Goal: Task Accomplishment & Management: Complete application form

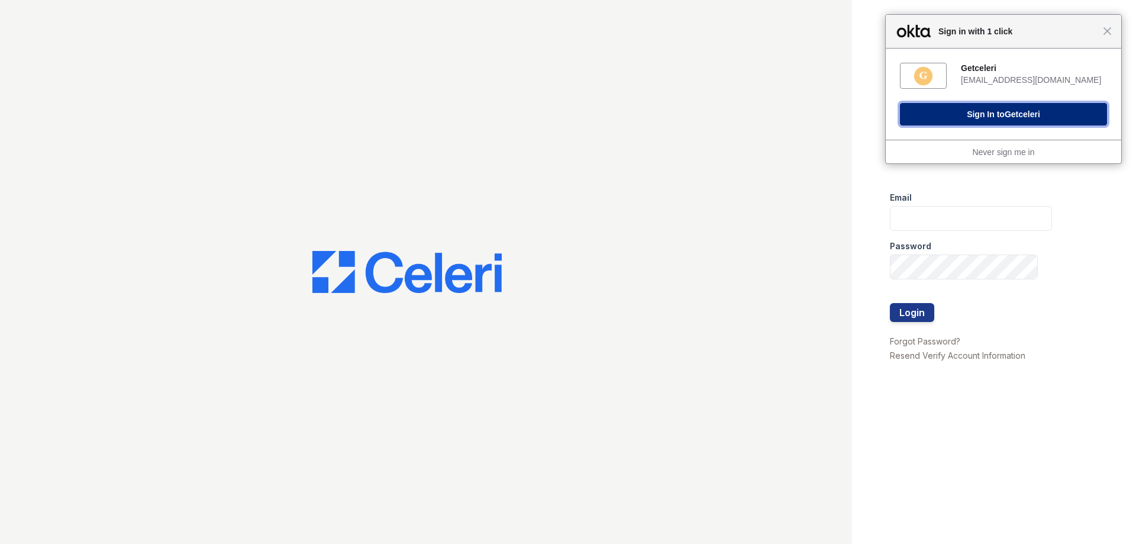
click at [942, 123] on button "Sign In to Getceleri" at bounding box center [1003, 114] width 207 height 22
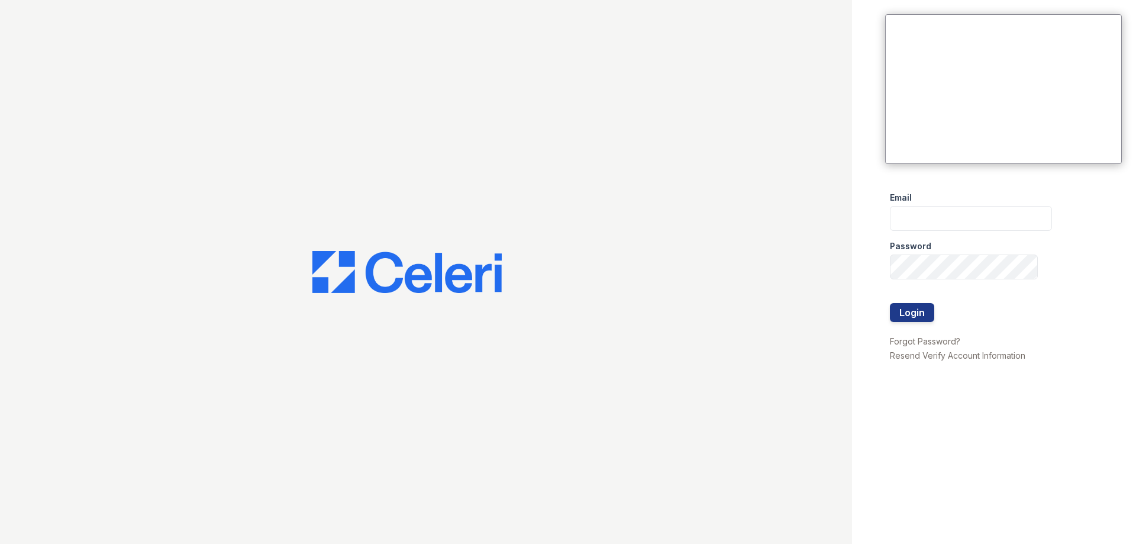
type input "[EMAIL_ADDRESS][DOMAIN_NAME]"
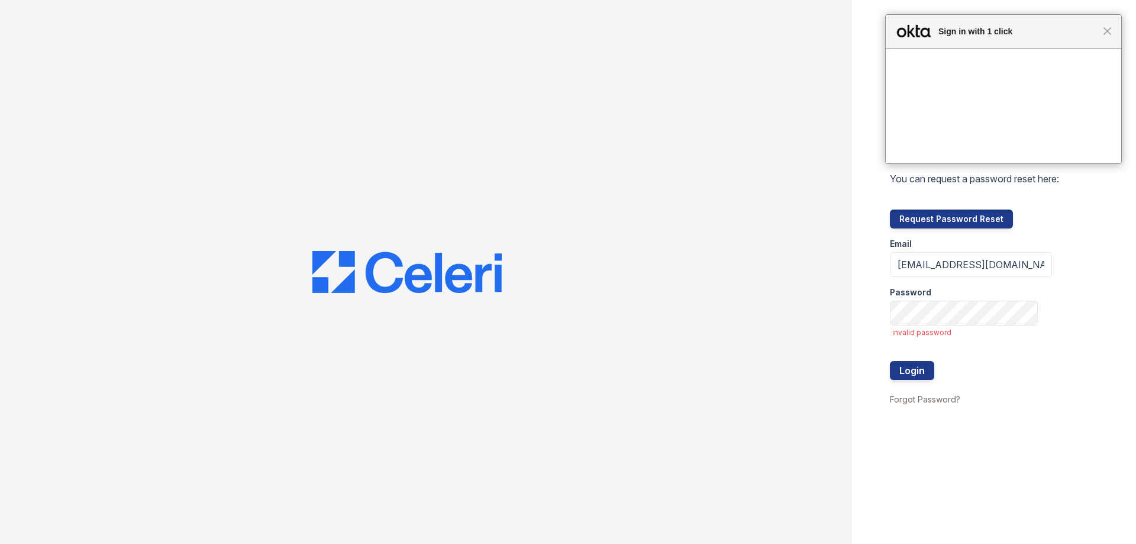
click at [920, 350] on div at bounding box center [971, 349] width 162 height 24
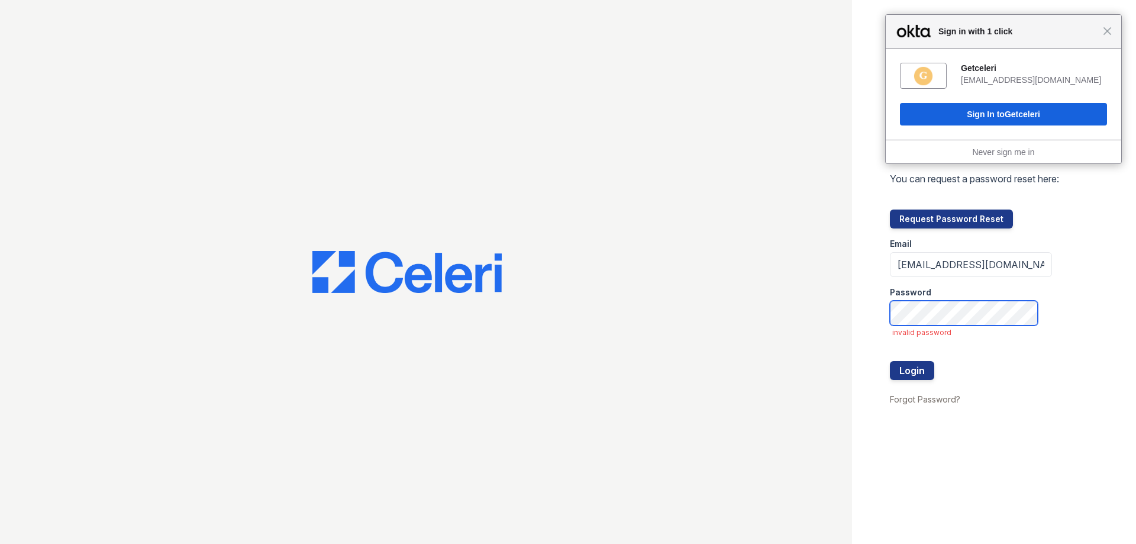
click at [890, 361] on button "Login" at bounding box center [912, 370] width 44 height 19
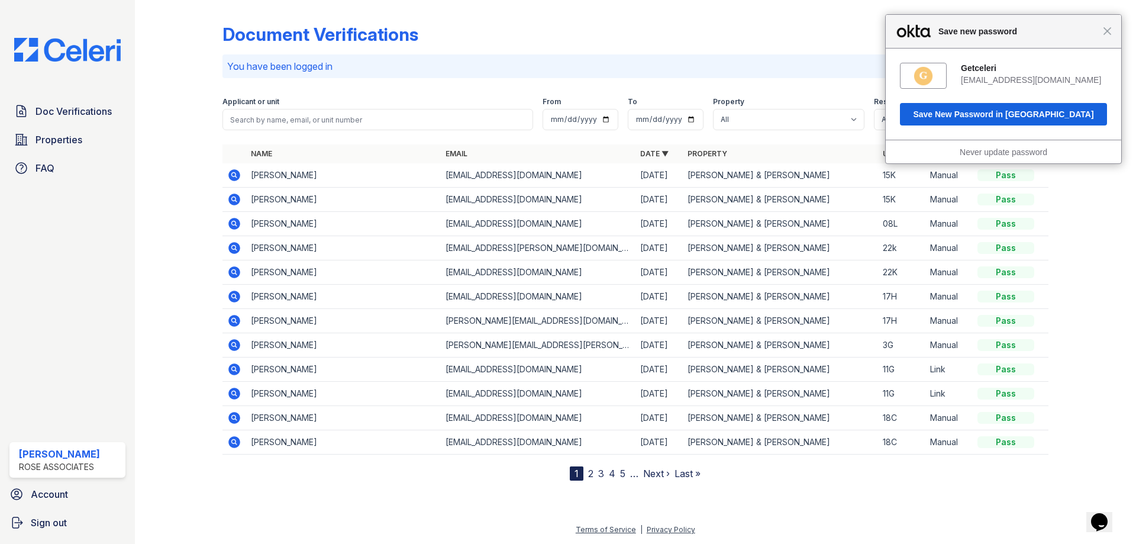
click at [1105, 31] on span "Close" at bounding box center [1107, 31] width 9 height 9
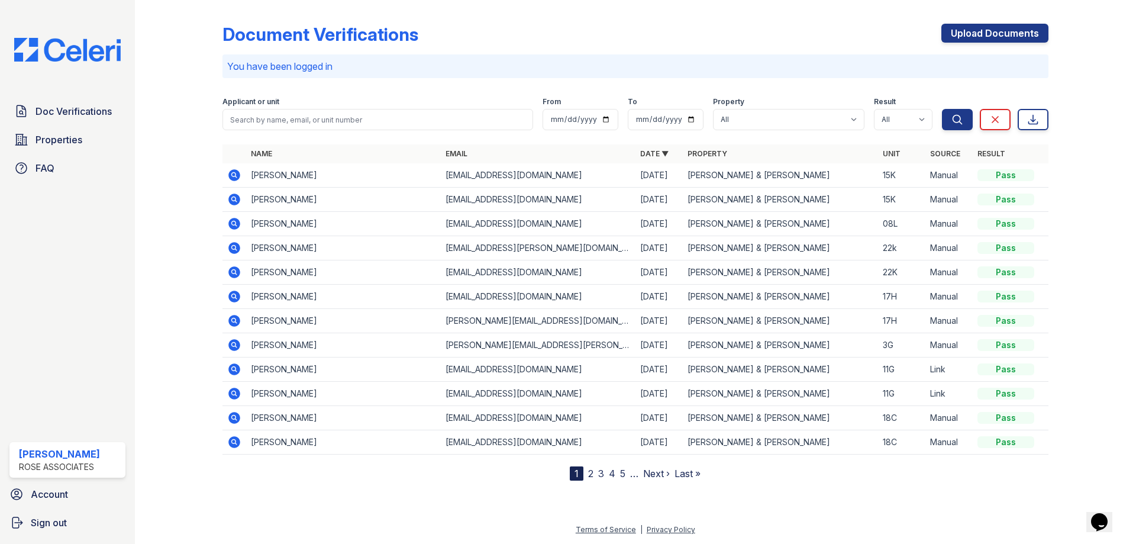
click at [592, 476] on link "2" at bounding box center [590, 473] width 5 height 12
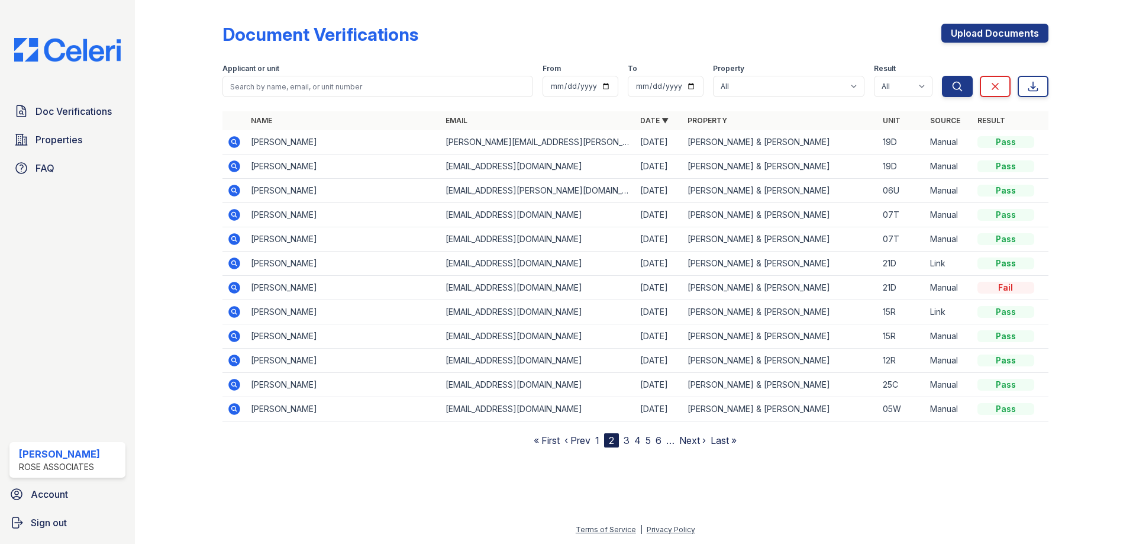
click at [630, 444] on link "3" at bounding box center [627, 440] width 6 height 12
click at [631, 442] on link "4" at bounding box center [633, 440] width 7 height 12
click at [595, 441] on link "1" at bounding box center [593, 440] width 4 height 12
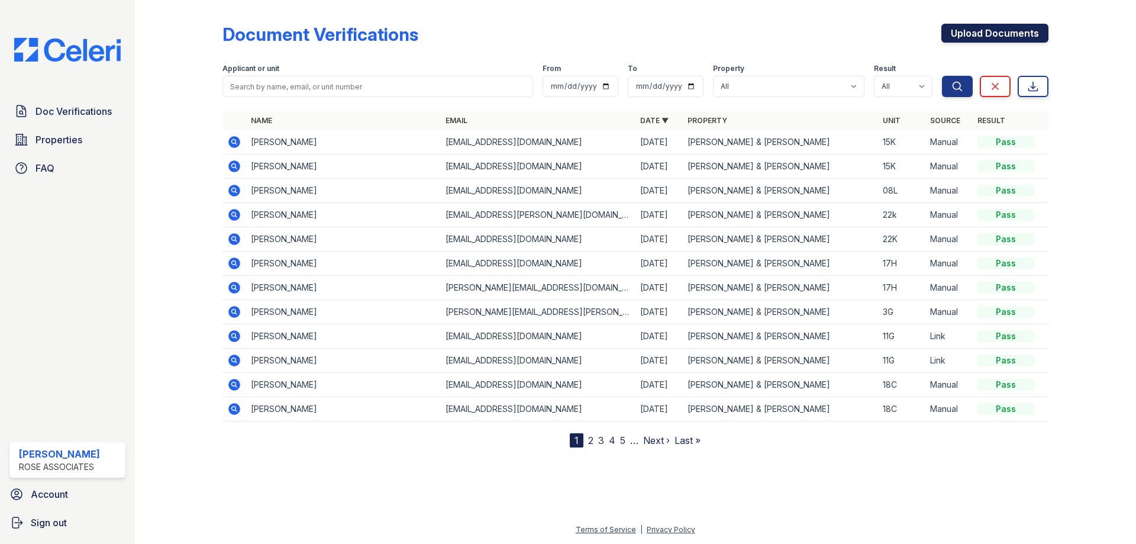
click at [978, 33] on link "Upload Documents" at bounding box center [994, 33] width 107 height 19
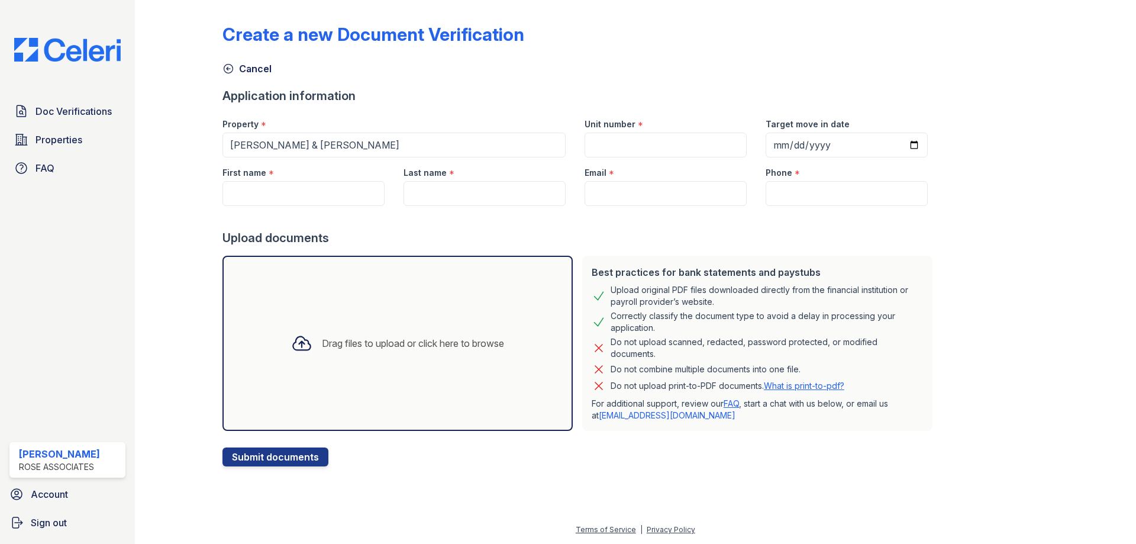
click at [247, 180] on div "First name *" at bounding box center [303, 169] width 162 height 24
click at [267, 193] on input "First name" at bounding box center [303, 193] width 162 height 25
paste input "YuanPu Zheng"
drag, startPoint x: 269, startPoint y: 196, endPoint x: 364, endPoint y: 203, distance: 94.9
click at [364, 203] on input "YuanPu Zheng" at bounding box center [303, 193] width 162 height 25
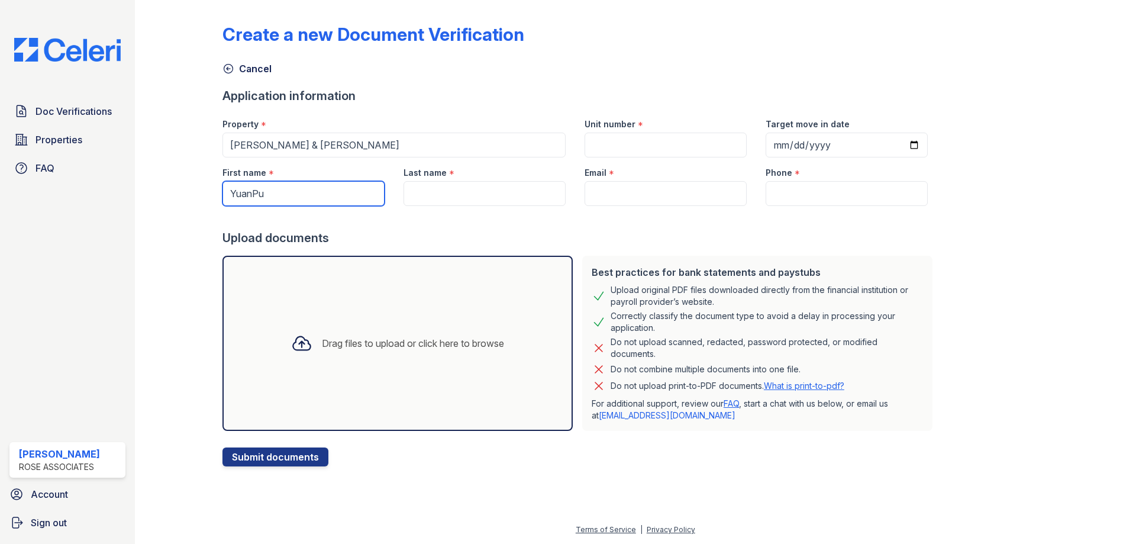
type input "YuanPu"
click at [437, 199] on input "Last name" at bounding box center [485, 193] width 162 height 25
paste input "[PERSON_NAME]"
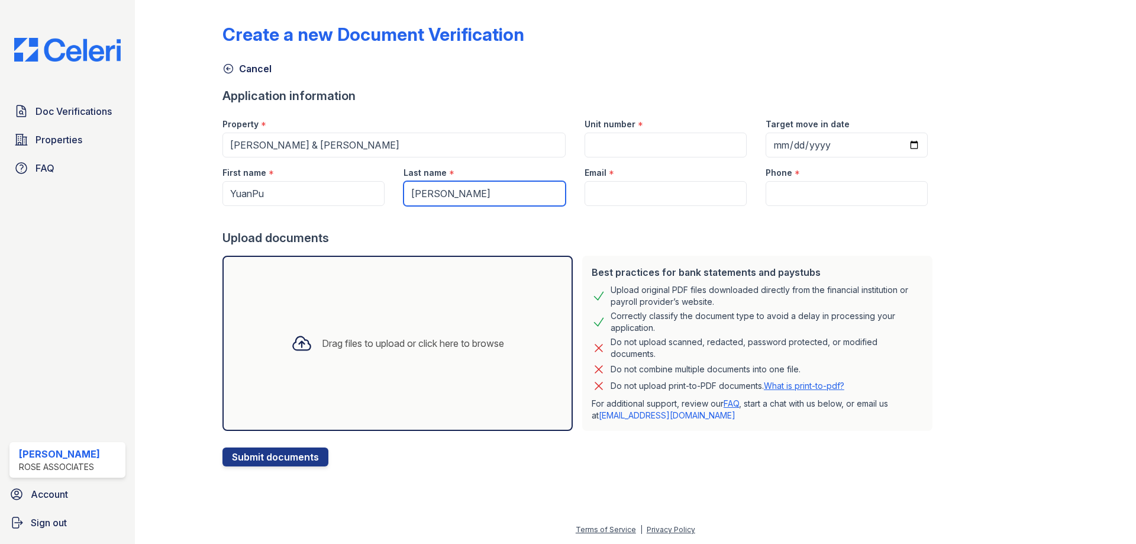
type input "[PERSON_NAME]"
click at [612, 197] on input "Email" at bounding box center [666, 193] width 162 height 25
paste input "[EMAIL_ADDRESS][DOMAIN_NAME]"
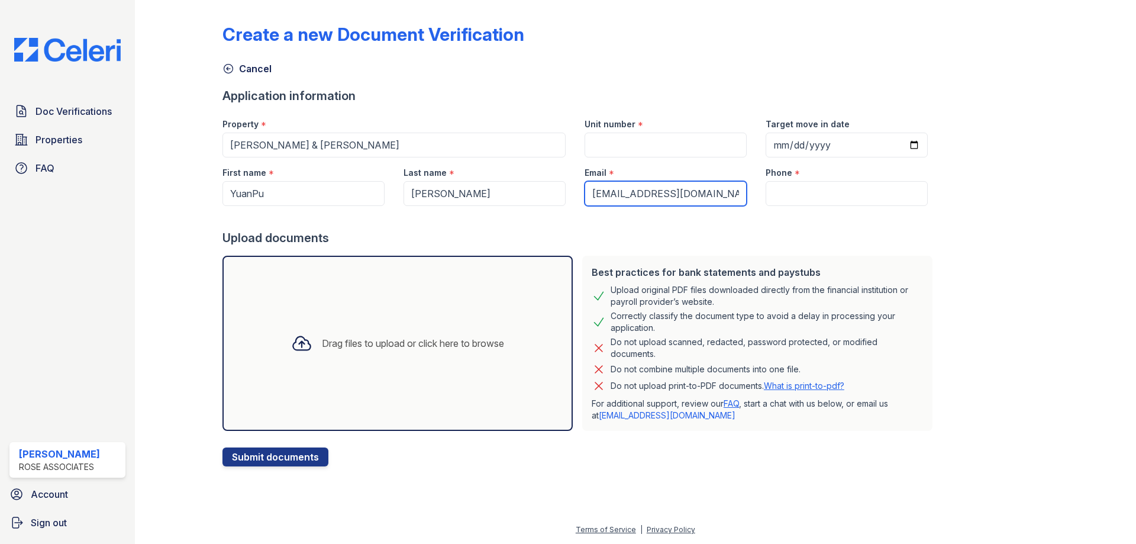
type input "[EMAIL_ADDRESS][DOMAIN_NAME]"
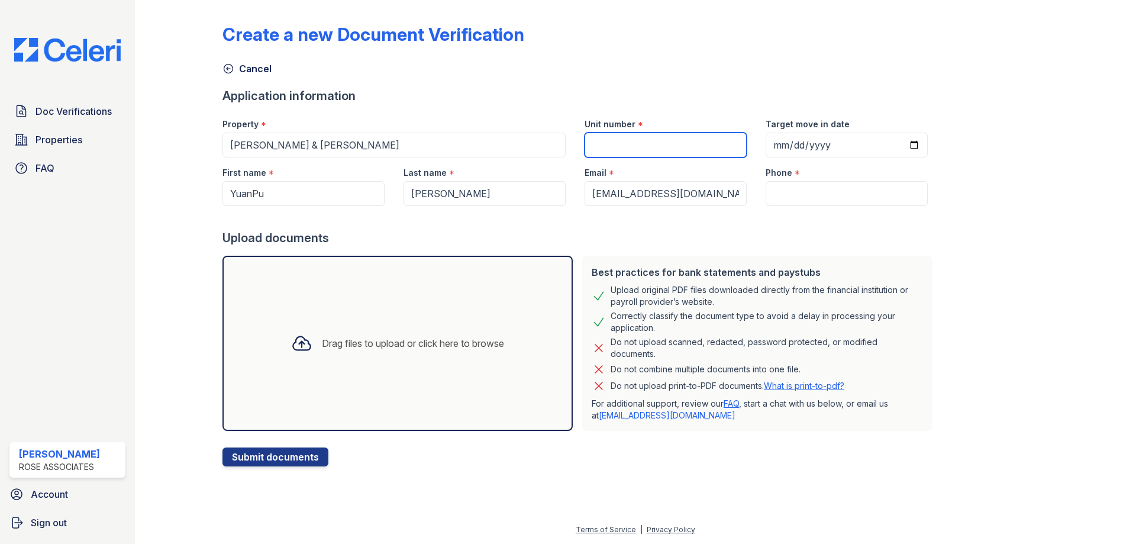
click at [626, 141] on input "Unit number" at bounding box center [666, 145] width 162 height 25
type input "15K"
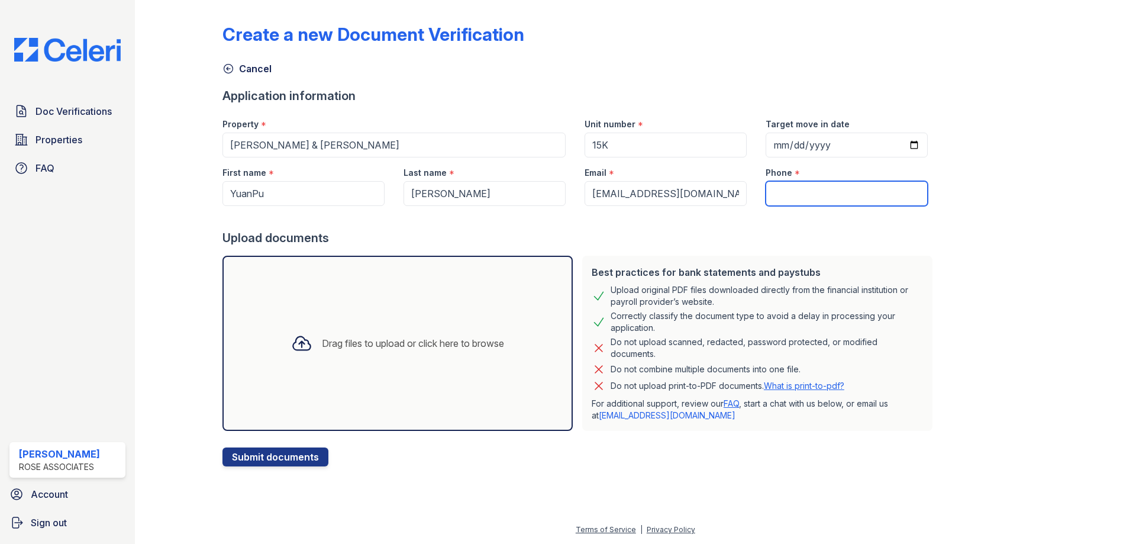
click at [788, 191] on input "Phone" at bounding box center [847, 193] width 162 height 25
click at [824, 199] on input "Phone" at bounding box center [847, 193] width 162 height 25
paste input "(856) 904 - 1584"
type input "(856) 904 - 1584"
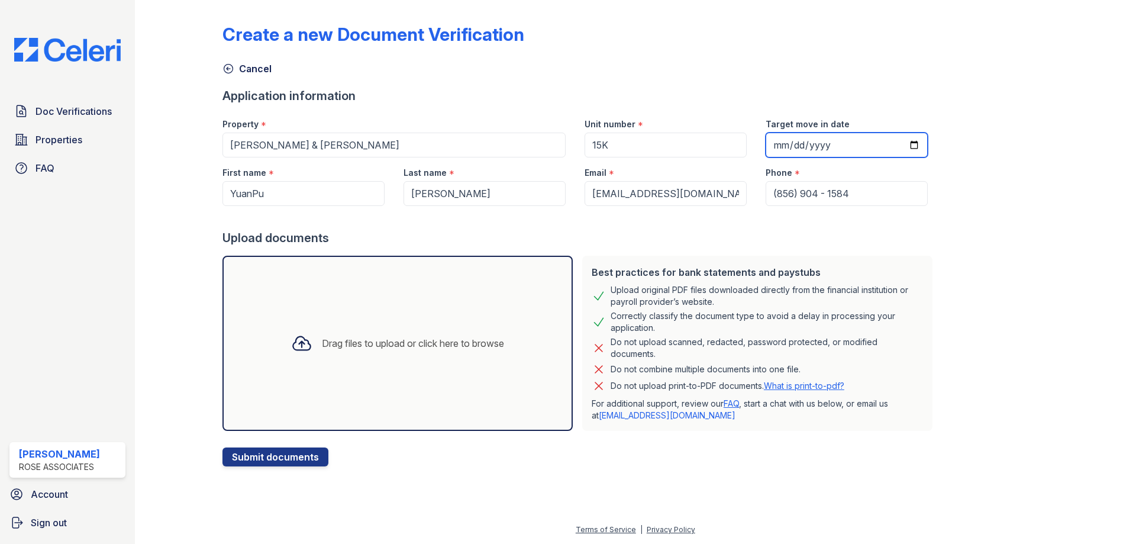
click at [904, 147] on input "Target move in date" at bounding box center [847, 145] width 162 height 25
click at [898, 144] on input "Target move in date" at bounding box center [847, 145] width 162 height 25
type input "2025-08-26"
click at [413, 362] on div "Drag files to upload or click here to browse" at bounding box center [398, 343] width 232 height 40
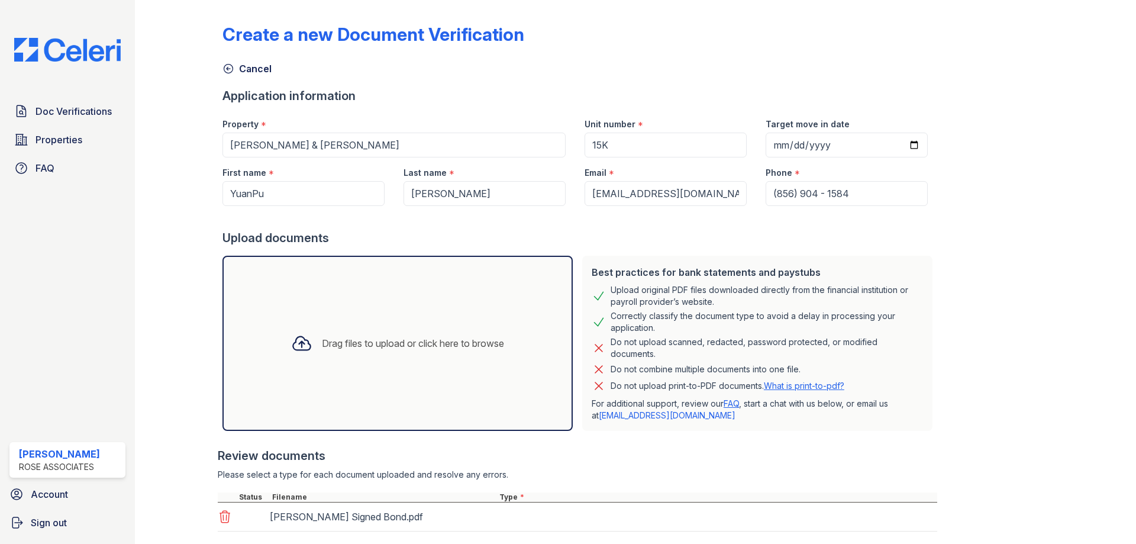
click at [388, 337] on div "Drag files to upload or click here to browse" at bounding box center [413, 343] width 182 height 14
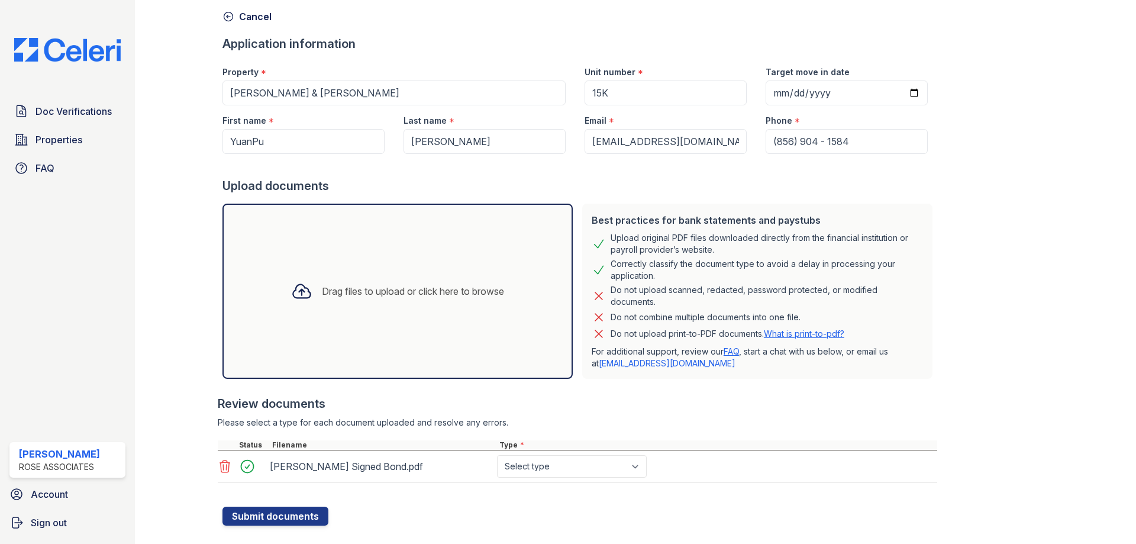
scroll to position [74, 0]
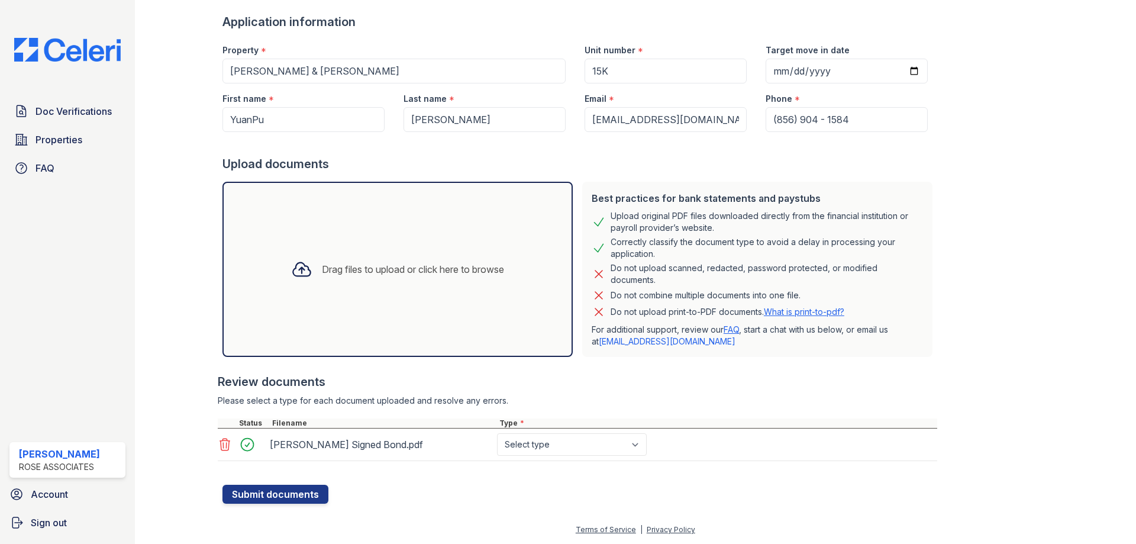
click at [220, 450] on icon at bounding box center [225, 444] width 14 height 14
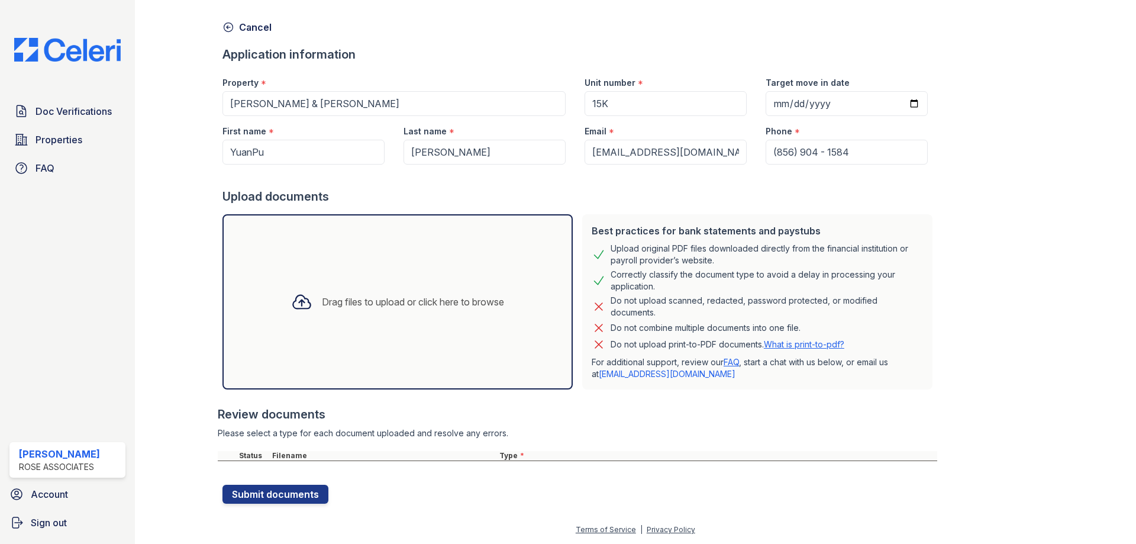
scroll to position [41, 0]
click at [355, 312] on div "Drag files to upload or click here to browse" at bounding box center [398, 302] width 232 height 40
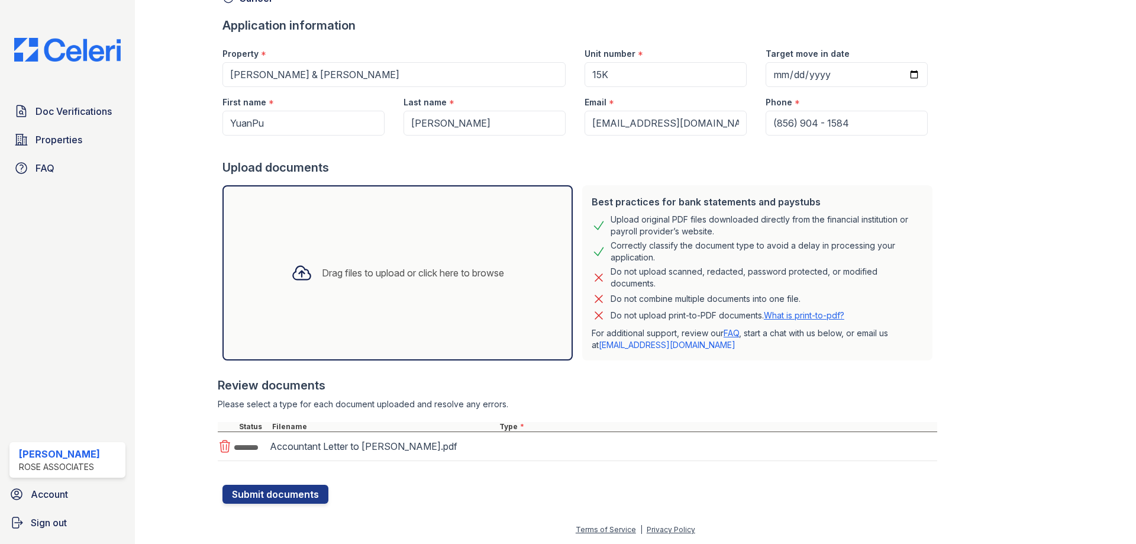
scroll to position [74, 0]
click at [360, 269] on div "Drag files to upload or click here to browse" at bounding box center [413, 273] width 182 height 14
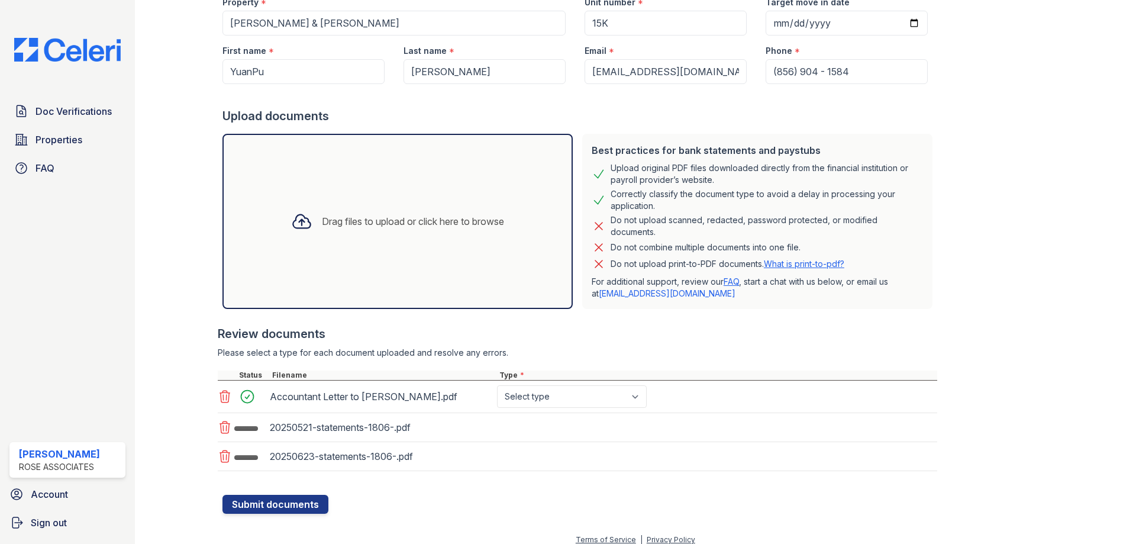
scroll to position [132, 0]
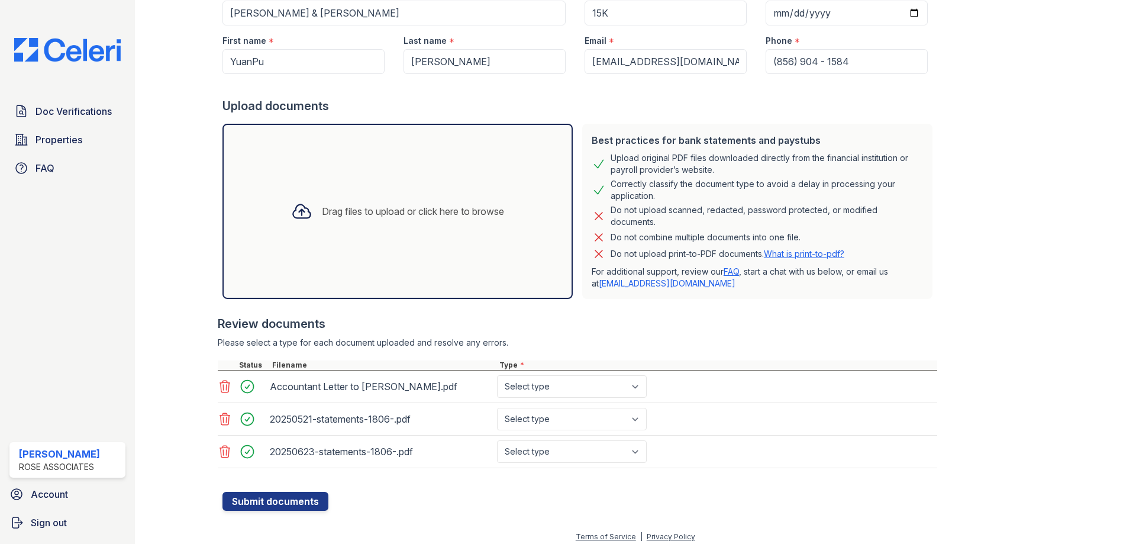
click at [958, 415] on div "Create a new Document Verification Cancel Application information Property * Ho…" at bounding box center [635, 192] width 826 height 638
click at [223, 420] on icon at bounding box center [225, 419] width 14 height 14
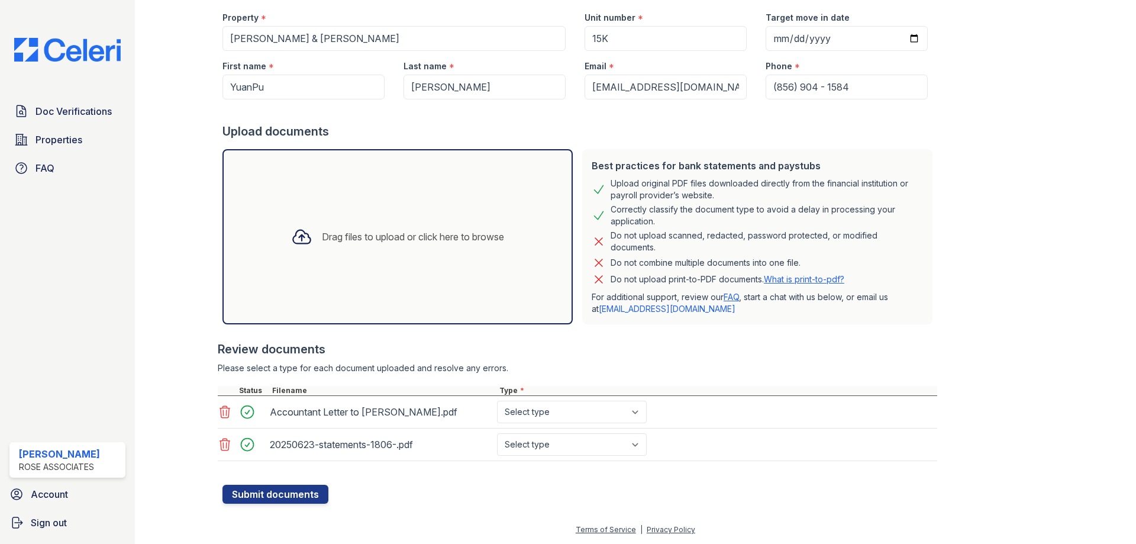
click at [214, 449] on div at bounding box center [188, 200] width 69 height 605
click at [225, 445] on icon at bounding box center [225, 444] width 14 height 14
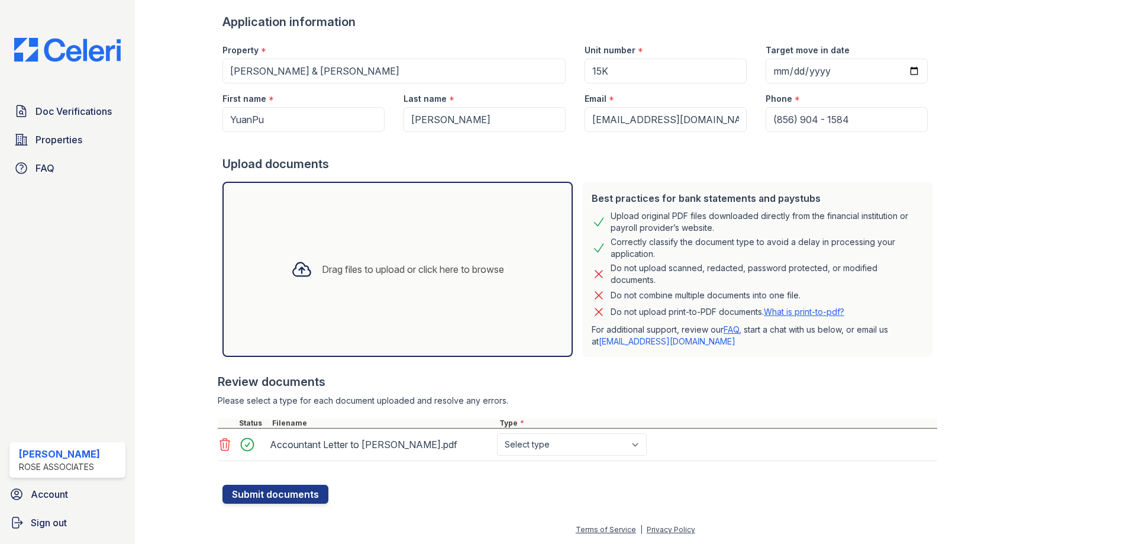
click at [319, 280] on div "Drag files to upload or click here to browse" at bounding box center [398, 269] width 232 height 40
click at [947, 430] on div "Create a new Document Verification Cancel Application information Property * Ho…" at bounding box center [635, 217] width 826 height 573
click at [398, 263] on div "Drag files to upload or click here to browse" at bounding box center [413, 269] width 182 height 14
drag, startPoint x: 417, startPoint y: 296, endPoint x: 363, endPoint y: 255, distance: 67.5
click at [363, 255] on div "Drag files to upload or click here to browse" at bounding box center [397, 269] width 350 height 175
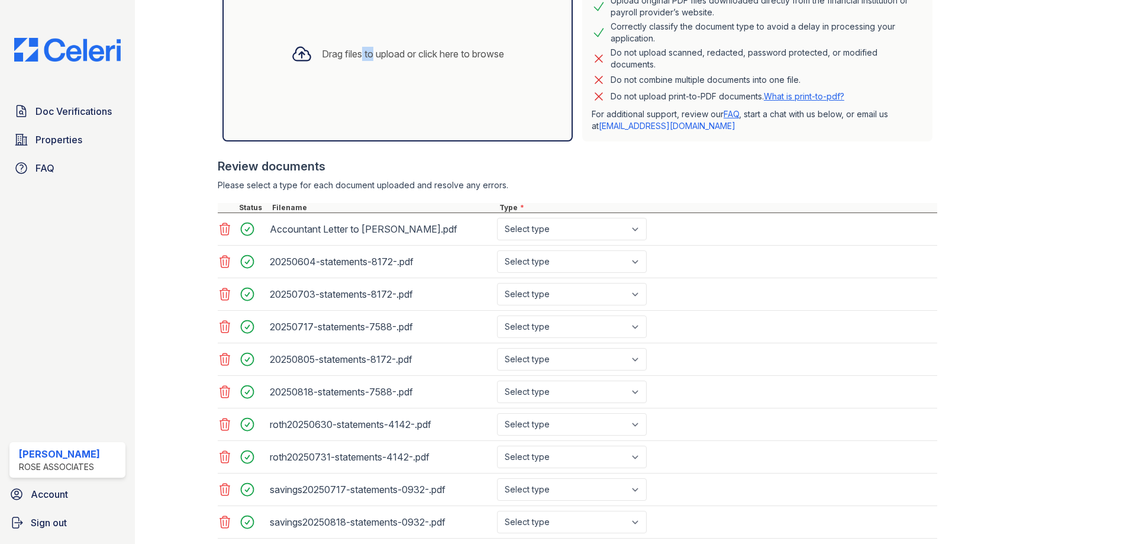
scroll to position [304, 0]
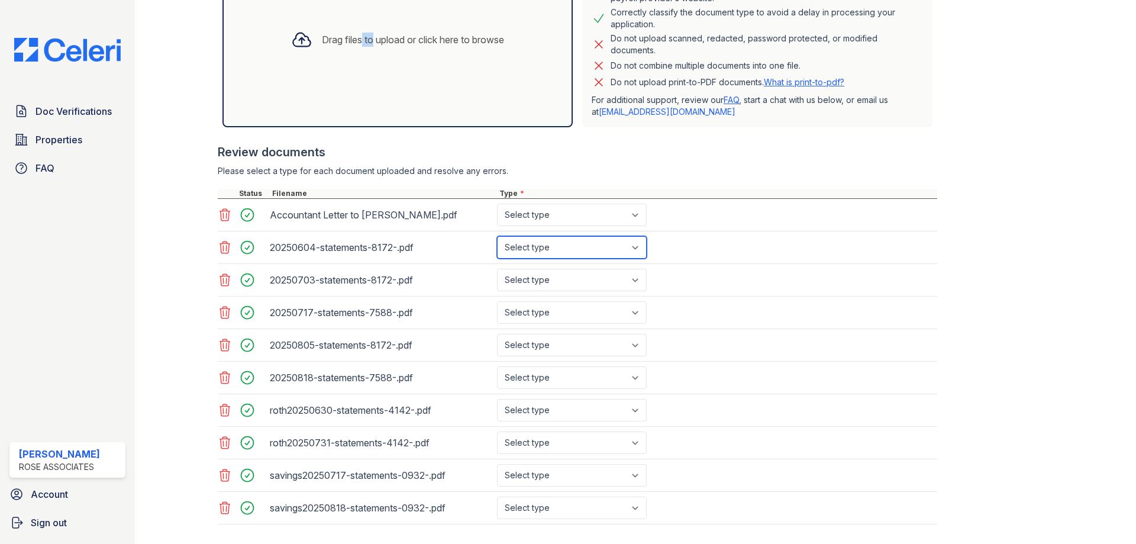
click at [562, 246] on select "Select type Paystub Bank Statement Offer Letter Tax Documents Benefit Award Let…" at bounding box center [572, 247] width 150 height 22
click at [559, 255] on select "Select type Paystub Bank Statement Offer Letter Tax Documents Benefit Award Let…" at bounding box center [572, 247] width 150 height 22
select select "bank_statement"
click at [497, 236] on select "Select type Paystub Bank Statement Offer Letter Tax Documents Benefit Award Let…" at bounding box center [572, 247] width 150 height 22
click at [547, 287] on select "Select type Paystub Bank Statement Offer Letter Tax Documents Benefit Award Let…" at bounding box center [572, 280] width 150 height 22
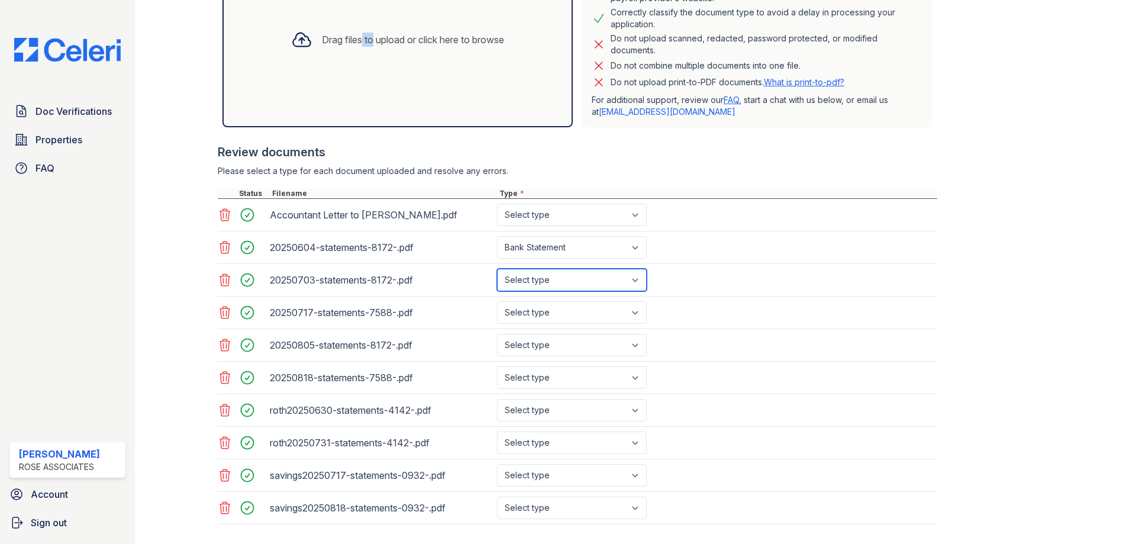
select select "bank_statement"
click at [497, 269] on select "Select type Paystub Bank Statement Offer Letter Tax Documents Benefit Award Let…" at bounding box center [572, 280] width 150 height 22
click at [548, 316] on select "Select type Paystub Bank Statement Offer Letter Tax Documents Benefit Award Let…" at bounding box center [572, 312] width 150 height 22
select select "bank_statement"
click at [497, 301] on select "Select type Paystub Bank Statement Offer Letter Tax Documents Benefit Award Let…" at bounding box center [572, 312] width 150 height 22
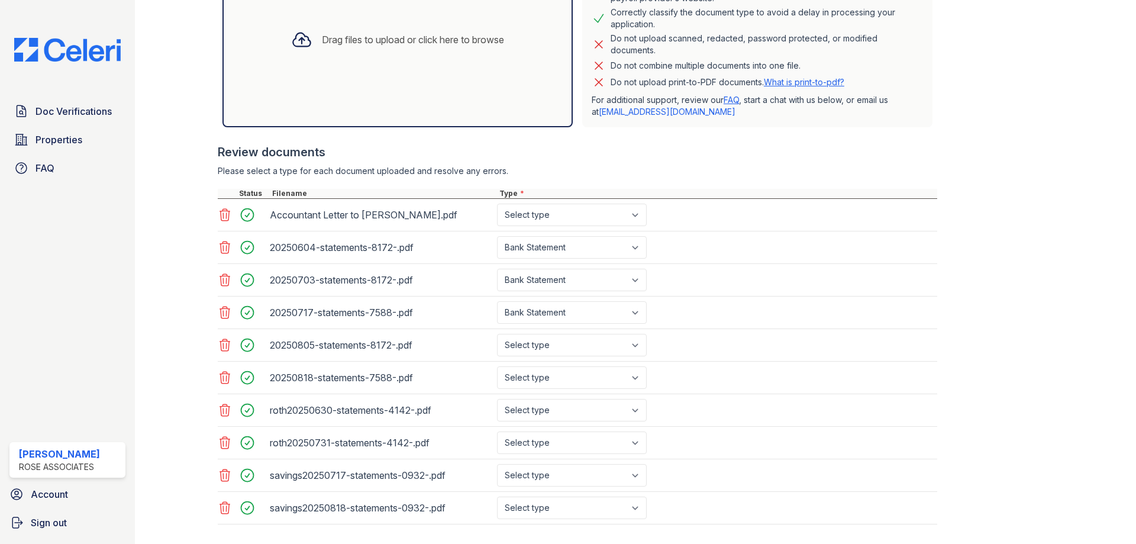
click at [545, 356] on div "20250805-statements-8172-.pdf Select type Paystub Bank Statement Offer Letter T…" at bounding box center [578, 345] width 720 height 33
click at [549, 350] on select "Select type Paystub Bank Statement Offer Letter Tax Documents Benefit Award Let…" at bounding box center [572, 345] width 150 height 22
select select "bank_statement"
click at [497, 334] on select "Select type Paystub Bank Statement Offer Letter Tax Documents Benefit Award Let…" at bounding box center [572, 345] width 150 height 22
click at [549, 386] on select "Select type Paystub Bank Statement Offer Letter Tax Documents Benefit Award Let…" at bounding box center [572, 377] width 150 height 22
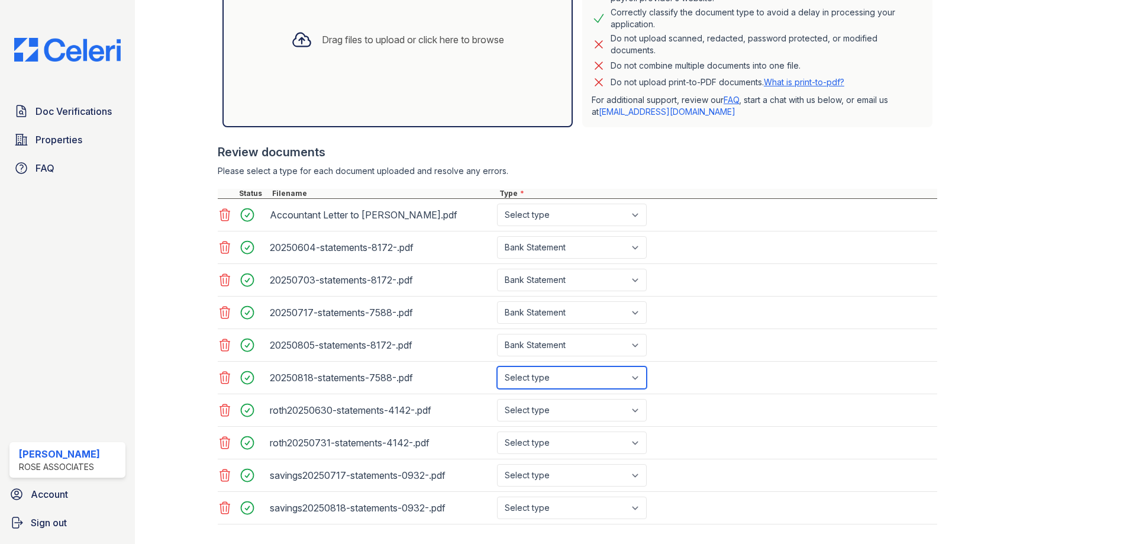
select select "bank_statement"
click at [497, 366] on select "Select type Paystub Bank Statement Offer Letter Tax Documents Benefit Award Let…" at bounding box center [572, 377] width 150 height 22
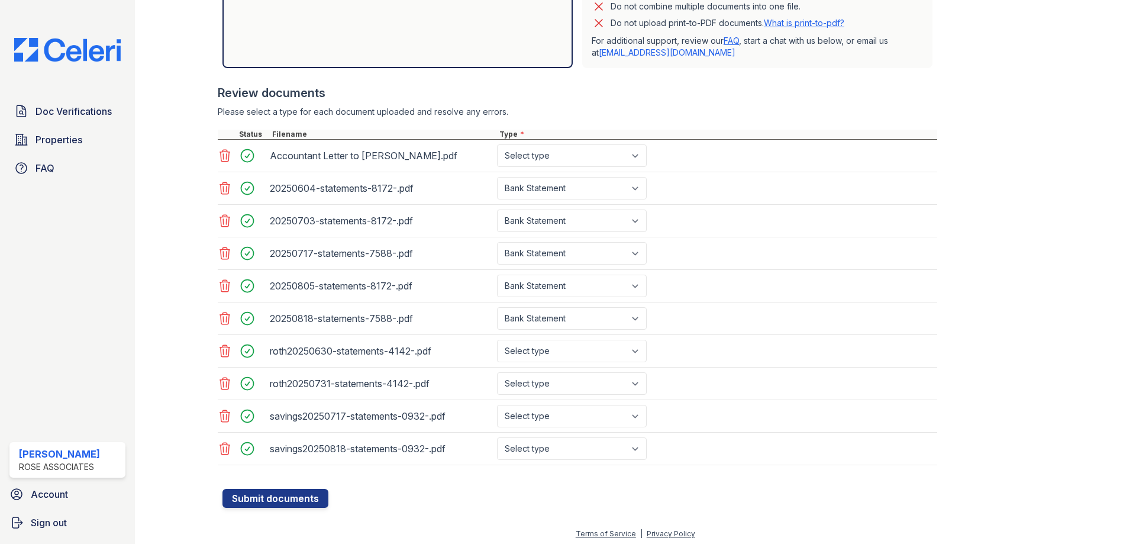
click at [547, 366] on div "roth20250630-statements-4142-.pdf Select type Paystub Bank Statement Offer Lett…" at bounding box center [578, 351] width 720 height 33
click at [540, 352] on select "Select type Paystub Bank Statement Offer Letter Tax Documents Benefit Award Let…" at bounding box center [572, 351] width 150 height 22
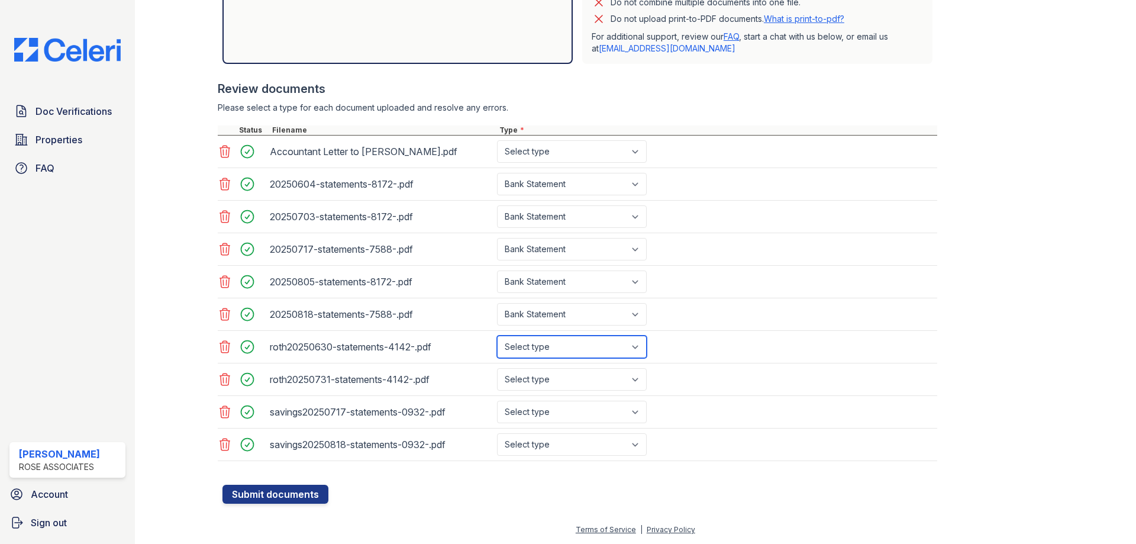
click at [535, 351] on select "Select type Paystub Bank Statement Offer Letter Tax Documents Benefit Award Let…" at bounding box center [572, 347] width 150 height 22
click at [539, 350] on select "Select type Paystub Bank Statement Offer Letter Tax Documents Benefit Award Let…" at bounding box center [572, 347] width 150 height 22
select select "investment_account_statement"
click at [497, 336] on select "Select type Paystub Bank Statement Offer Letter Tax Documents Benefit Award Let…" at bounding box center [572, 347] width 150 height 22
click at [549, 383] on select "Select type Paystub Bank Statement Offer Letter Tax Documents Benefit Award Let…" at bounding box center [572, 379] width 150 height 22
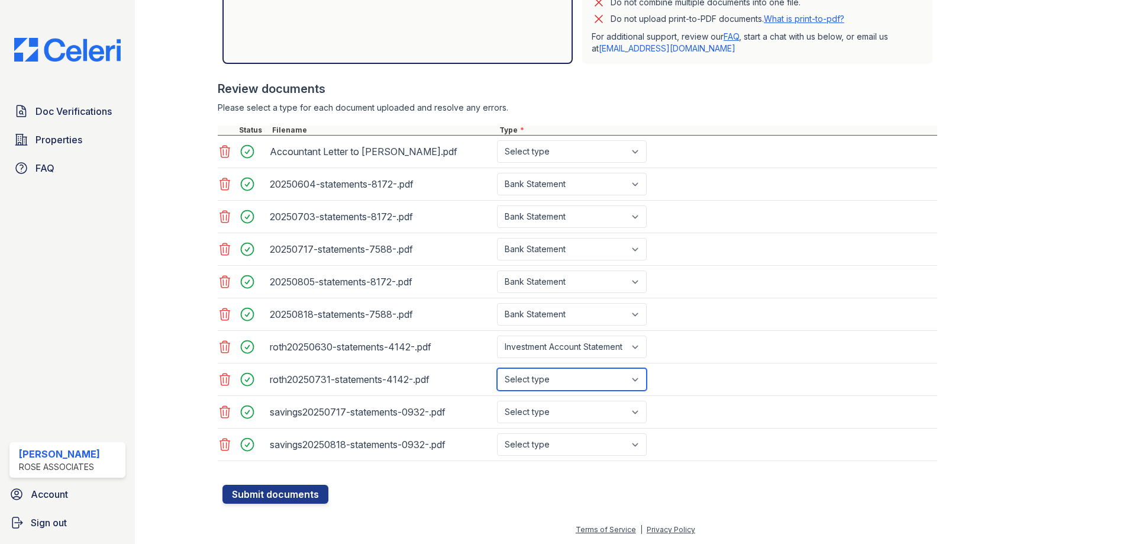
select select "investment_account_statement"
click at [497, 368] on select "Select type Paystub Bank Statement Offer Letter Tax Documents Benefit Award Let…" at bounding box center [572, 379] width 150 height 22
click at [567, 423] on div "savings20250717-statements-0932-.pdf Select type Paystub Bank Statement Offer L…" at bounding box center [578, 412] width 720 height 33
click at [569, 405] on select "Select type Paystub Bank Statement Offer Letter Tax Documents Benefit Award Let…" at bounding box center [572, 412] width 150 height 22
select select "bank_statement"
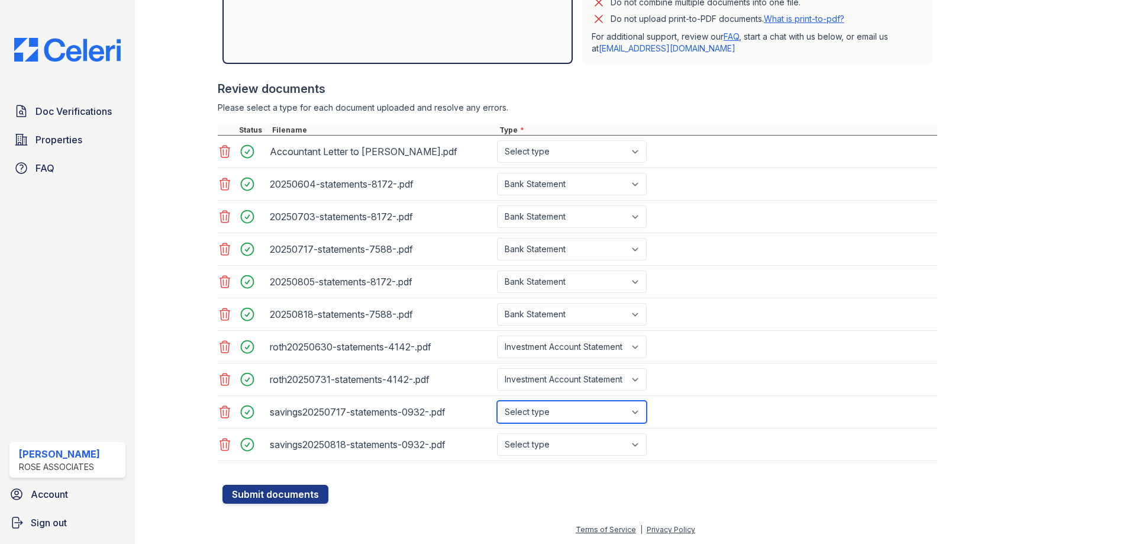
click at [497, 401] on select "Select type Paystub Bank Statement Offer Letter Tax Documents Benefit Award Let…" at bounding box center [572, 412] width 150 height 22
click at [572, 444] on select "Select type Paystub Bank Statement Offer Letter Tax Documents Benefit Award Let…" at bounding box center [572, 444] width 150 height 22
select select "bank_statement"
click at [497, 433] on select "Select type Paystub Bank Statement Offer Letter Tax Documents Benefit Award Let…" at bounding box center [572, 444] width 150 height 22
click at [524, 164] on div "Accountant Letter to Dr. Zheng.pdf Select type Paystub Bank Statement Offer Let…" at bounding box center [578, 152] width 720 height 33
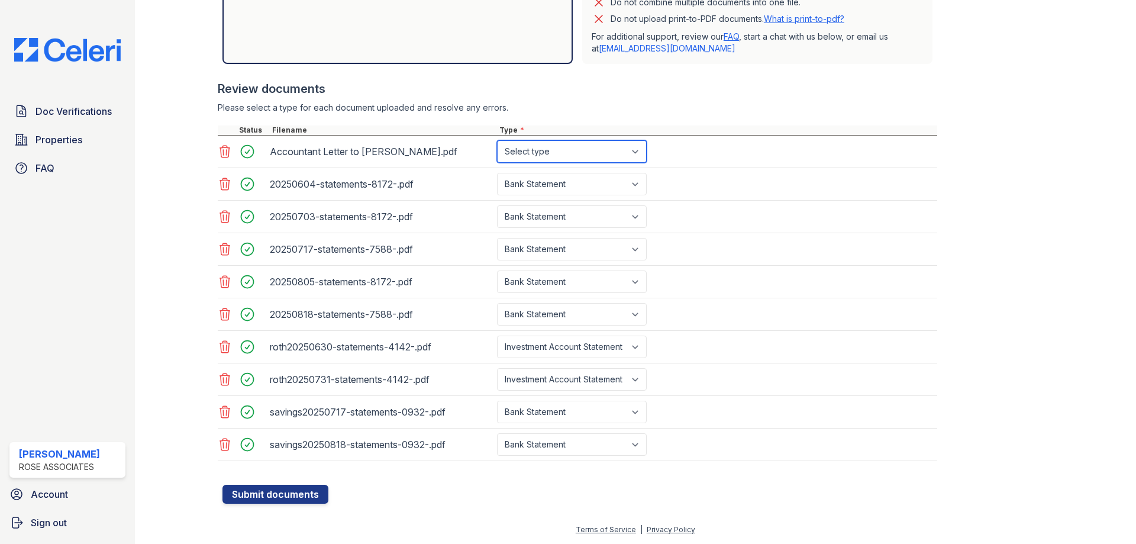
click at [525, 157] on select "Select type Paystub Bank Statement Offer Letter Tax Documents Benefit Award Let…" at bounding box center [572, 151] width 150 height 22
select select "other"
click at [497, 140] on select "Select type Paystub Bank Statement Offer Letter Tax Documents Benefit Award Let…" at bounding box center [572, 151] width 150 height 22
click at [263, 480] on div at bounding box center [579, 479] width 715 height 12
click at [294, 493] on button "Submit documents" at bounding box center [275, 494] width 106 height 19
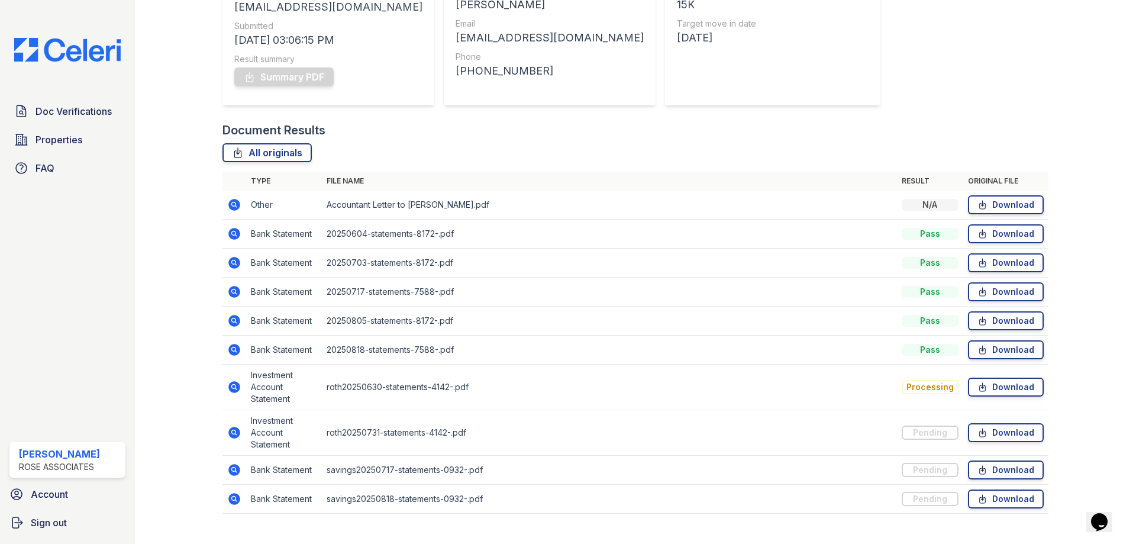
scroll to position [191, 0]
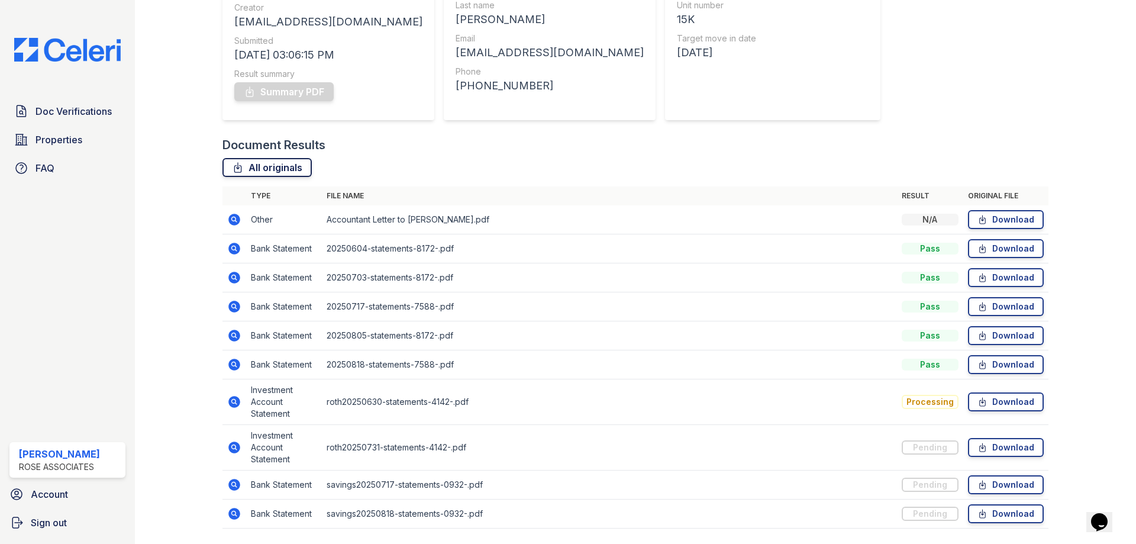
scroll to position [158, 0]
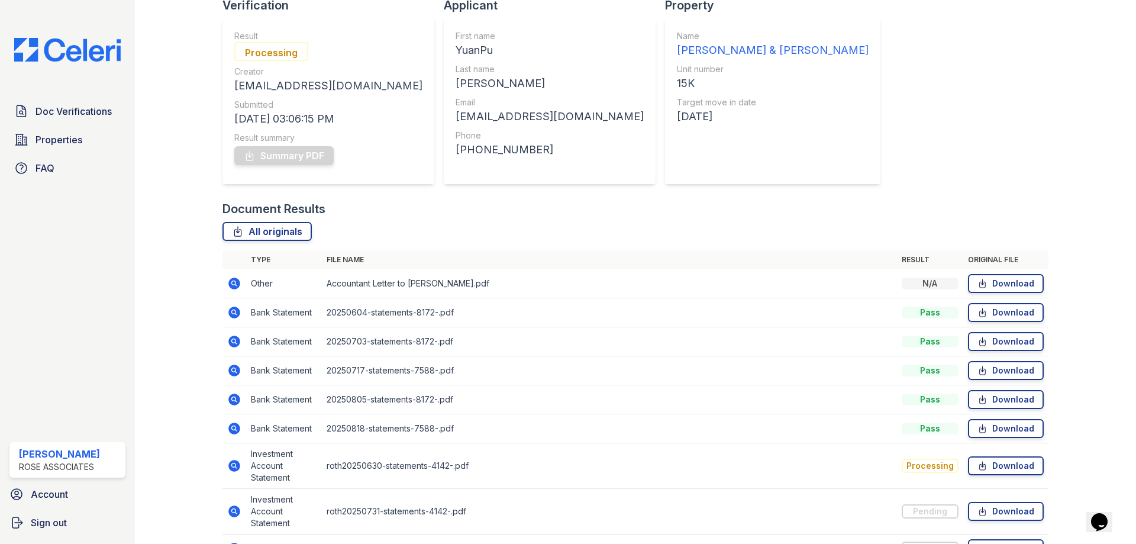
scroll to position [118, 0]
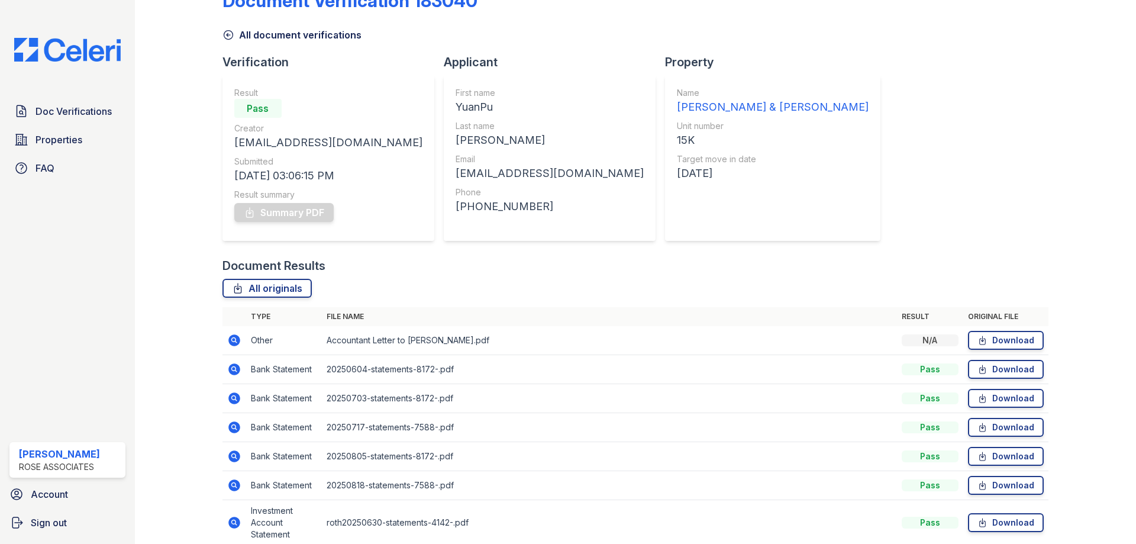
drag, startPoint x: 708, startPoint y: 172, endPoint x: 703, endPoint y: 202, distance: 30.5
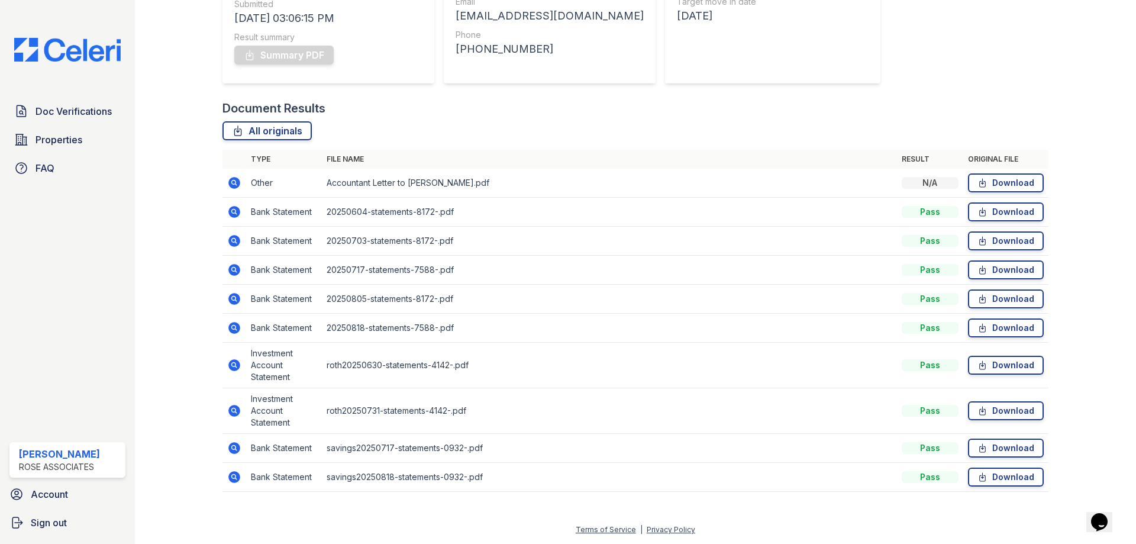
drag, startPoint x: 730, startPoint y: 228, endPoint x: 731, endPoint y: 251, distance: 22.5
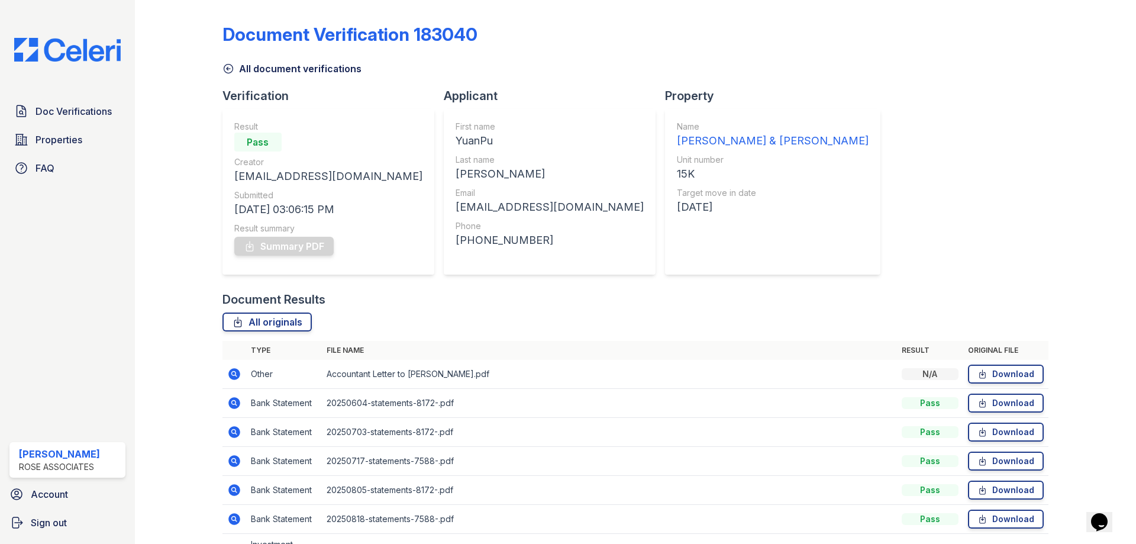
drag, startPoint x: 581, startPoint y: 107, endPoint x: 574, endPoint y: 23, distance: 84.3
click at [290, 247] on div "Summary PDF" at bounding box center [328, 246] width 188 height 24
click at [303, 249] on link "Summary PDF" at bounding box center [283, 246] width 99 height 19
click at [319, 241] on link "Summary PDF" at bounding box center [283, 246] width 99 height 19
click at [794, 146] on div "Document Verification 183040 All document verifications Verification Result Pas…" at bounding box center [635, 350] width 826 height 690
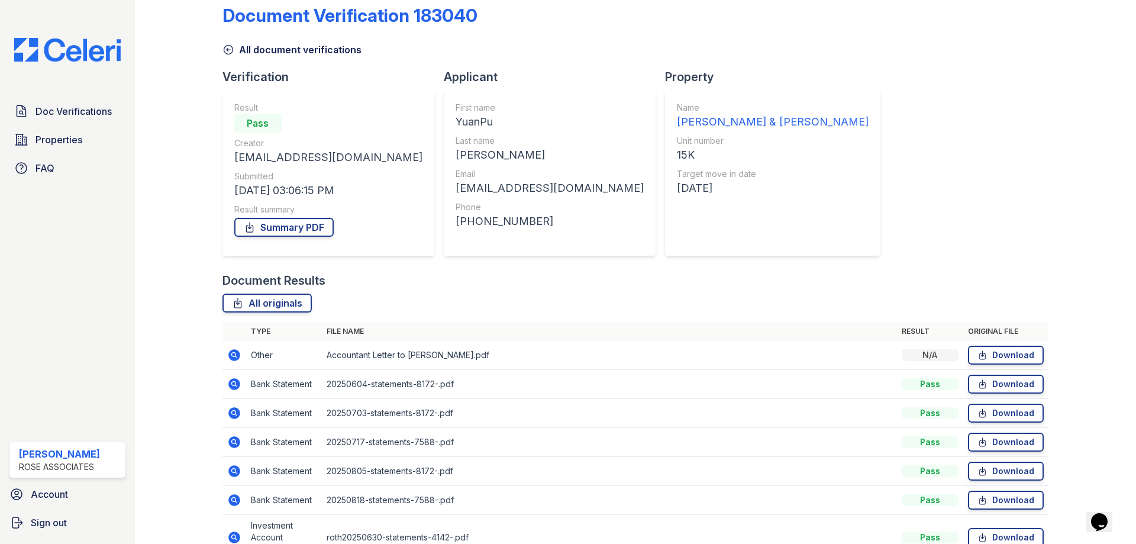
scroll to position [20, 0]
drag, startPoint x: 656, startPoint y: 162, endPoint x: 663, endPoint y: 162, distance: 7.1
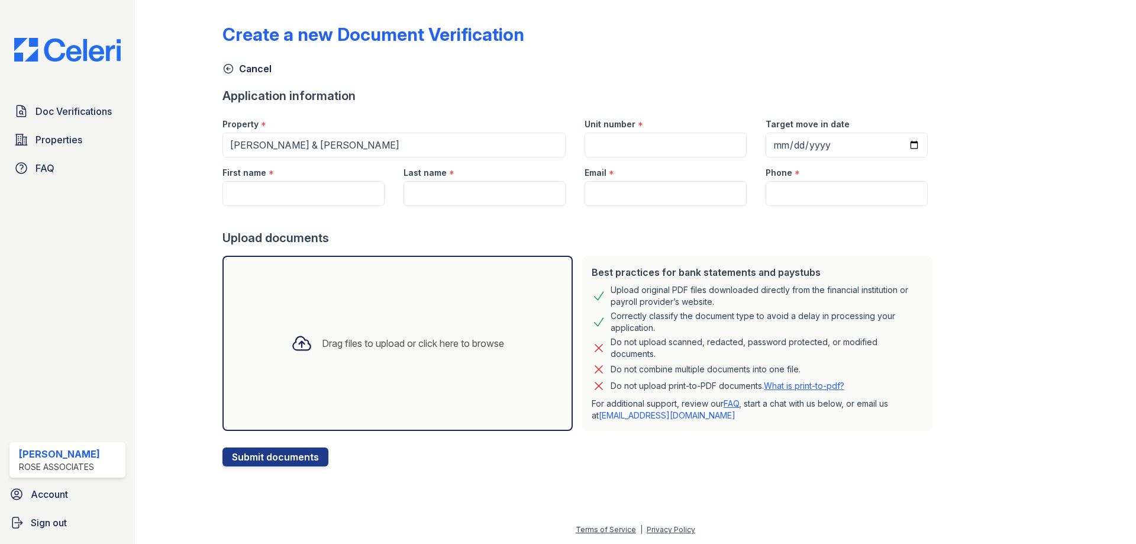
click at [299, 178] on div "First name *" at bounding box center [303, 169] width 162 height 24
click at [304, 193] on input "First name" at bounding box center [303, 193] width 162 height 25
paste input "Holly Malanee Persaud"
drag, startPoint x: 260, startPoint y: 198, endPoint x: 295, endPoint y: 197, distance: 34.9
click at [295, 197] on input "Holly Malanee Persaud" at bounding box center [303, 193] width 162 height 25
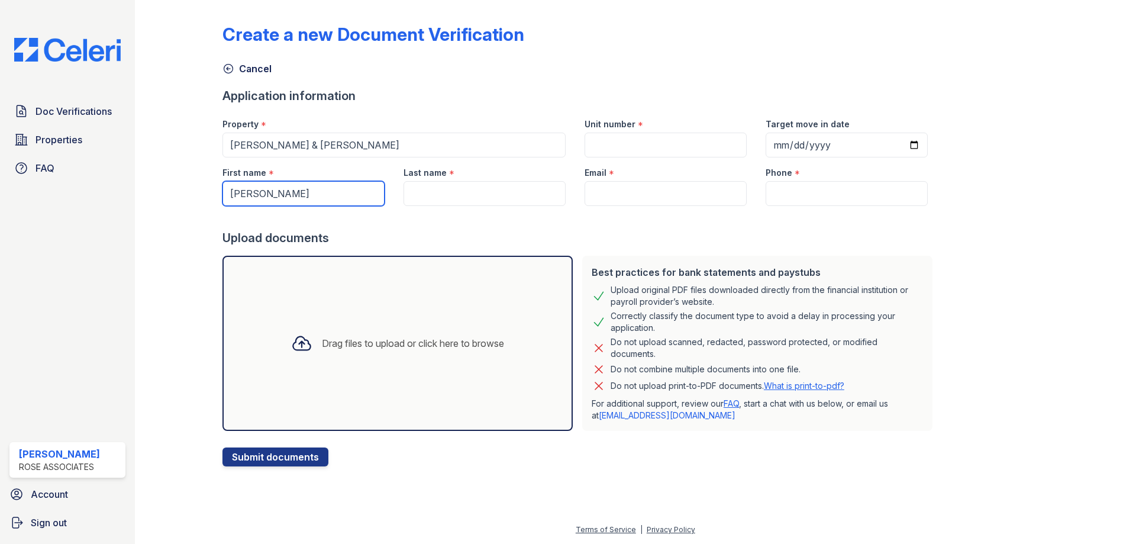
click at [316, 196] on input "Holly Malanee Persaud" at bounding box center [303, 193] width 162 height 25
drag, startPoint x: 345, startPoint y: 192, endPoint x: 298, endPoint y: 196, distance: 47.5
click at [298, 196] on input "Holly Malanee Persaud" at bounding box center [303, 193] width 162 height 25
type input "Holly Malanee Persaud"
click at [453, 195] on input "Last name" at bounding box center [485, 193] width 162 height 25
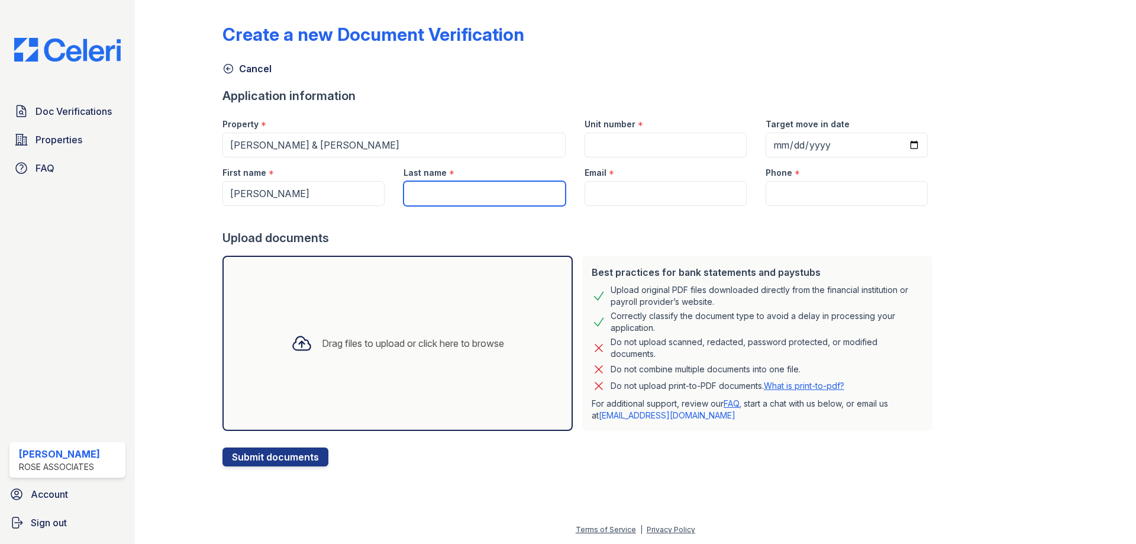
paste input "Persaud"
type input "Persaud"
drag, startPoint x: 293, startPoint y: 195, endPoint x: 258, endPoint y: 196, distance: 34.9
click at [258, 196] on input "Holly Malanee Persaud" at bounding box center [303, 193] width 162 height 25
type input "Holly Persaud"
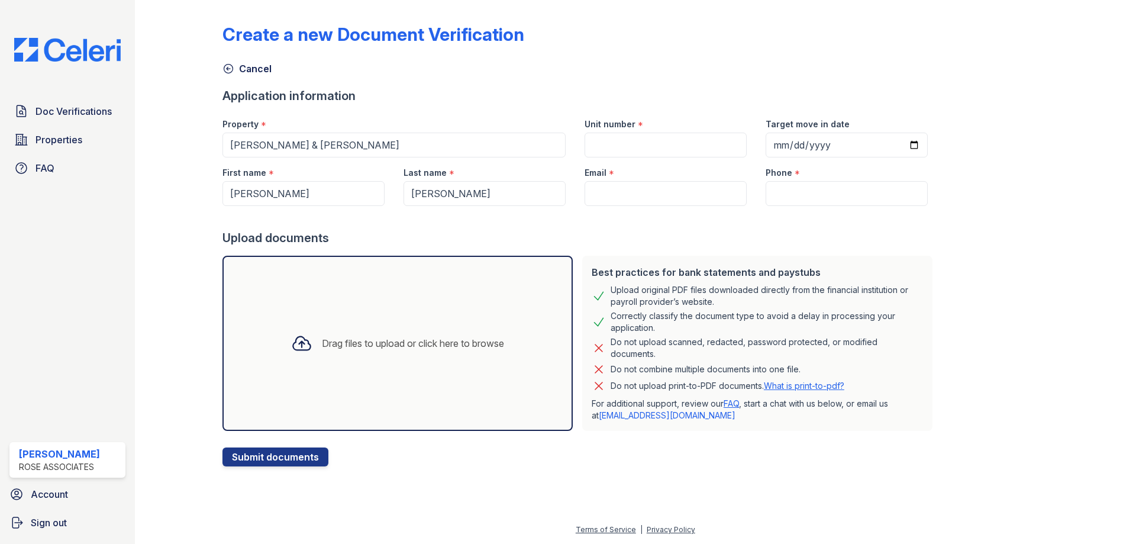
click at [678, 185] on div "Email *" at bounding box center [665, 181] width 181 height 49
click at [673, 196] on input "Email" at bounding box center [666, 193] width 162 height 25
paste input "holly.persaud@yahoo.com"
type input "holly.persaud@yahoo.com"
click at [641, 135] on div "Unit number *" at bounding box center [665, 133] width 181 height 49
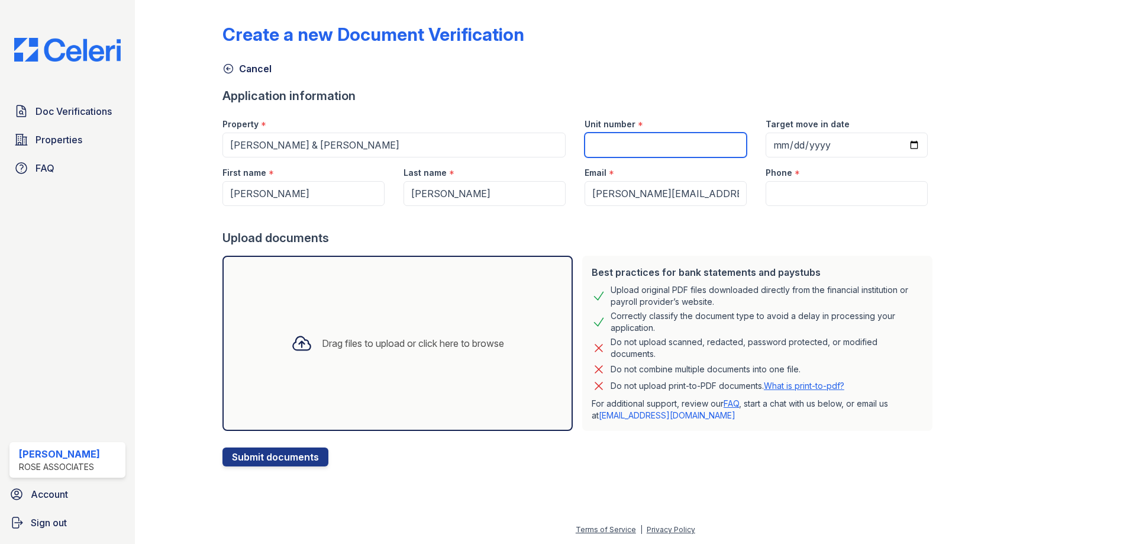
click at [620, 150] on input "Unit number" at bounding box center [666, 145] width 162 height 25
click at [505, 142] on div "Property * Hoyt & Horn Unit number * 15k Target move in date" at bounding box center [575, 133] width 724 height 49
type input "12G"
drag, startPoint x: 962, startPoint y: 198, endPoint x: 949, endPoint y: 192, distance: 13.8
click at [949, 192] on div "Create a new Document Verification Cancel Application information Property * Ho…" at bounding box center [635, 236] width 826 height 462
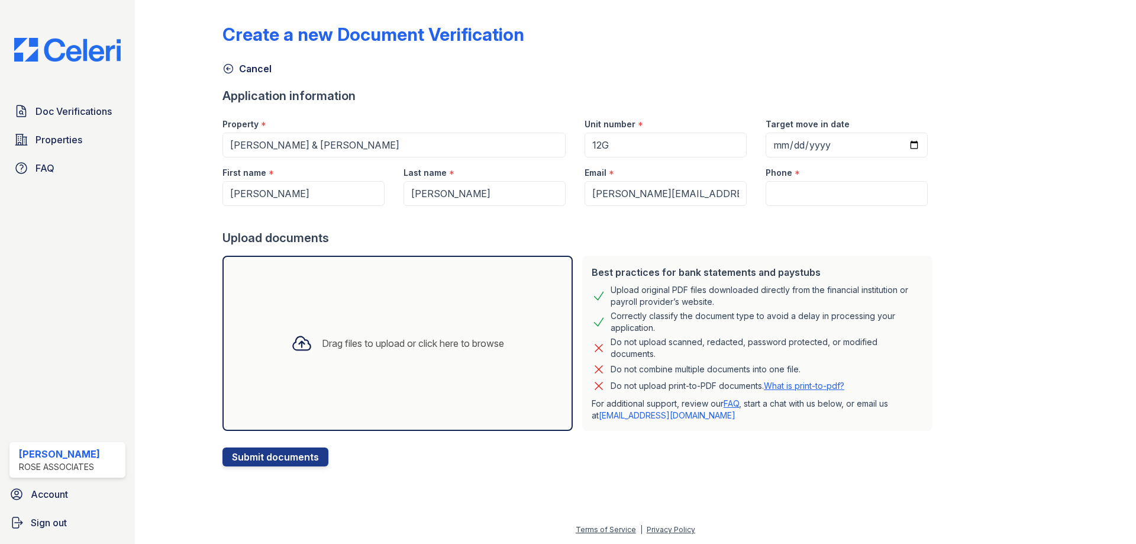
click at [858, 182] on div "Phone *" at bounding box center [846, 181] width 181 height 49
click at [830, 196] on input "Phone" at bounding box center [847, 193] width 162 height 25
paste input "(917) 991-8775"
type input "(917) 991-8775"
drag, startPoint x: 440, startPoint y: 340, endPoint x: 433, endPoint y: 344, distance: 8.0
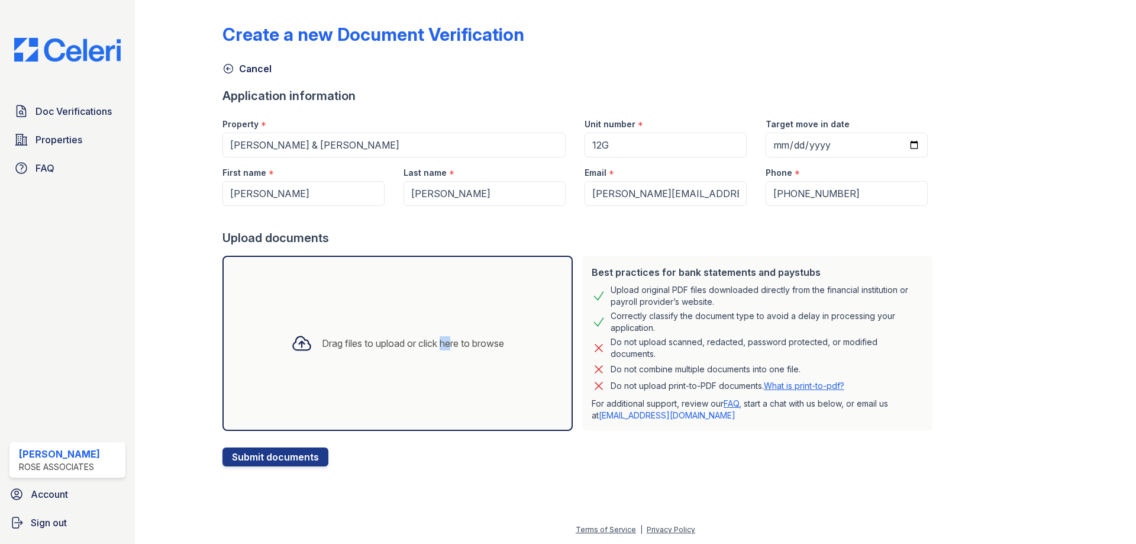
click at [433, 344] on div "Drag files to upload or click here to browse" at bounding box center [413, 343] width 182 height 14
click at [438, 347] on div "Drag files to upload or click here to browse" at bounding box center [413, 343] width 182 height 14
